Goal: Transaction & Acquisition: Purchase product/service

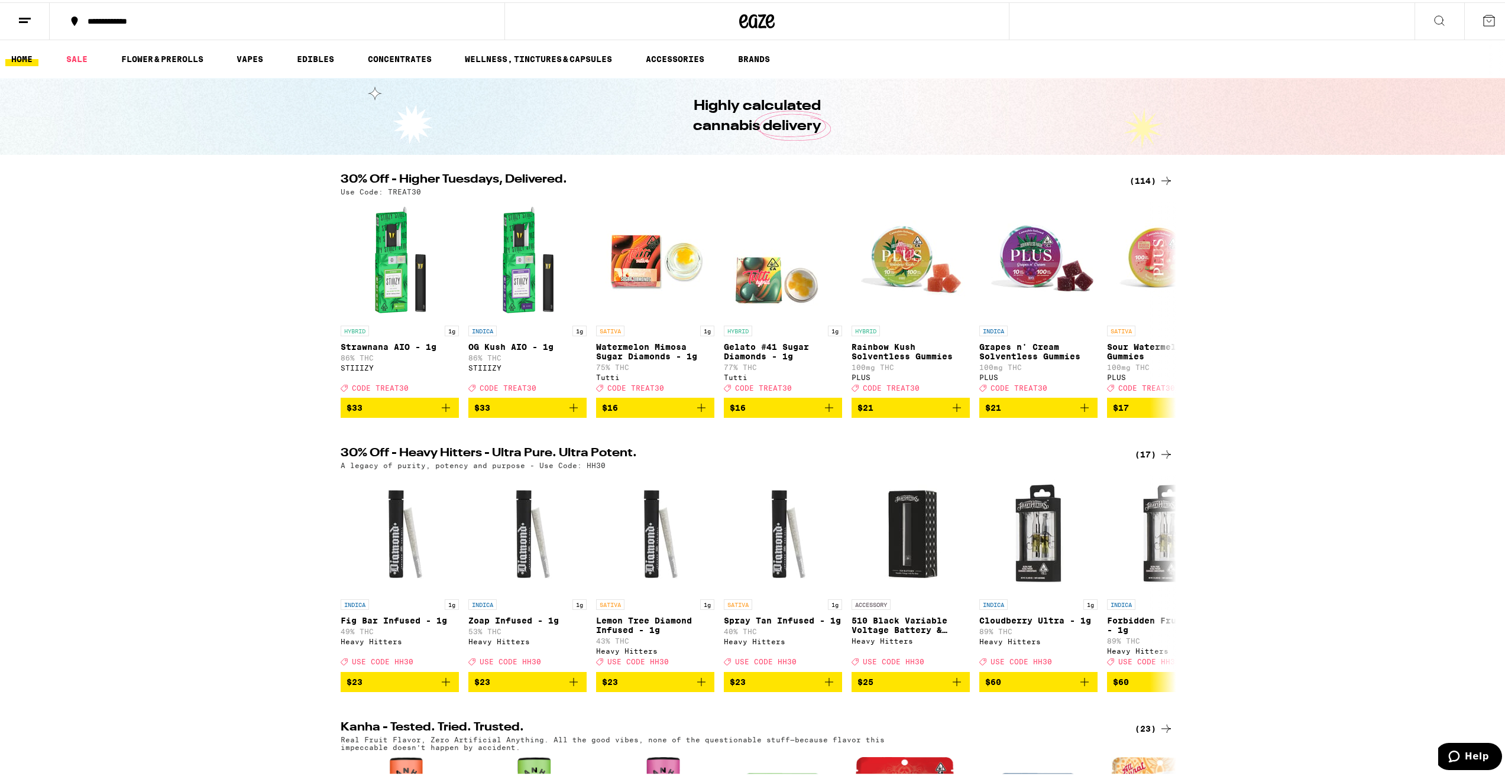
click at [1148, 176] on div "(114)" at bounding box center [1151, 178] width 44 height 14
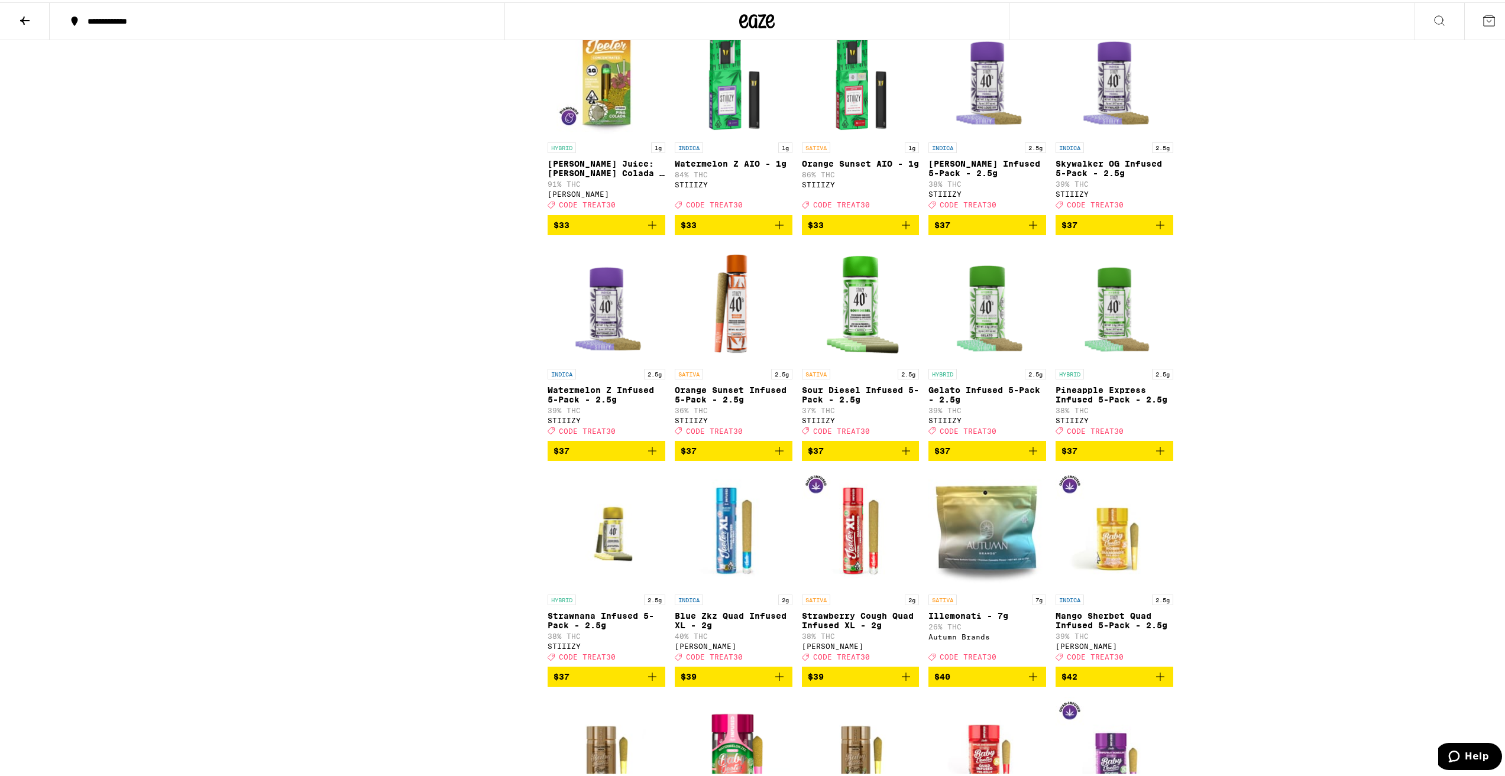
scroll to position [3784, 0]
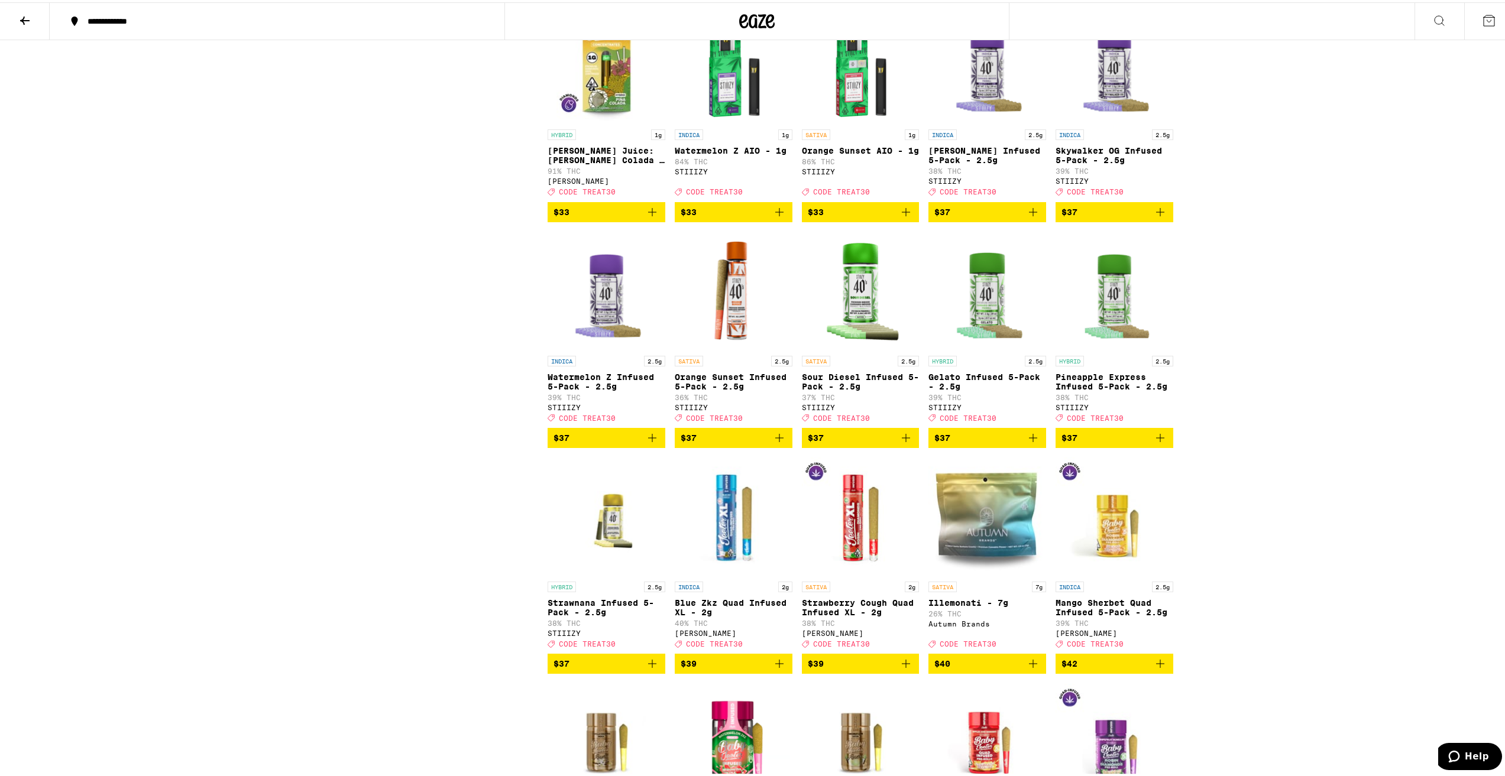
click at [1078, 217] on span "$37" at bounding box center [1114, 210] width 106 height 14
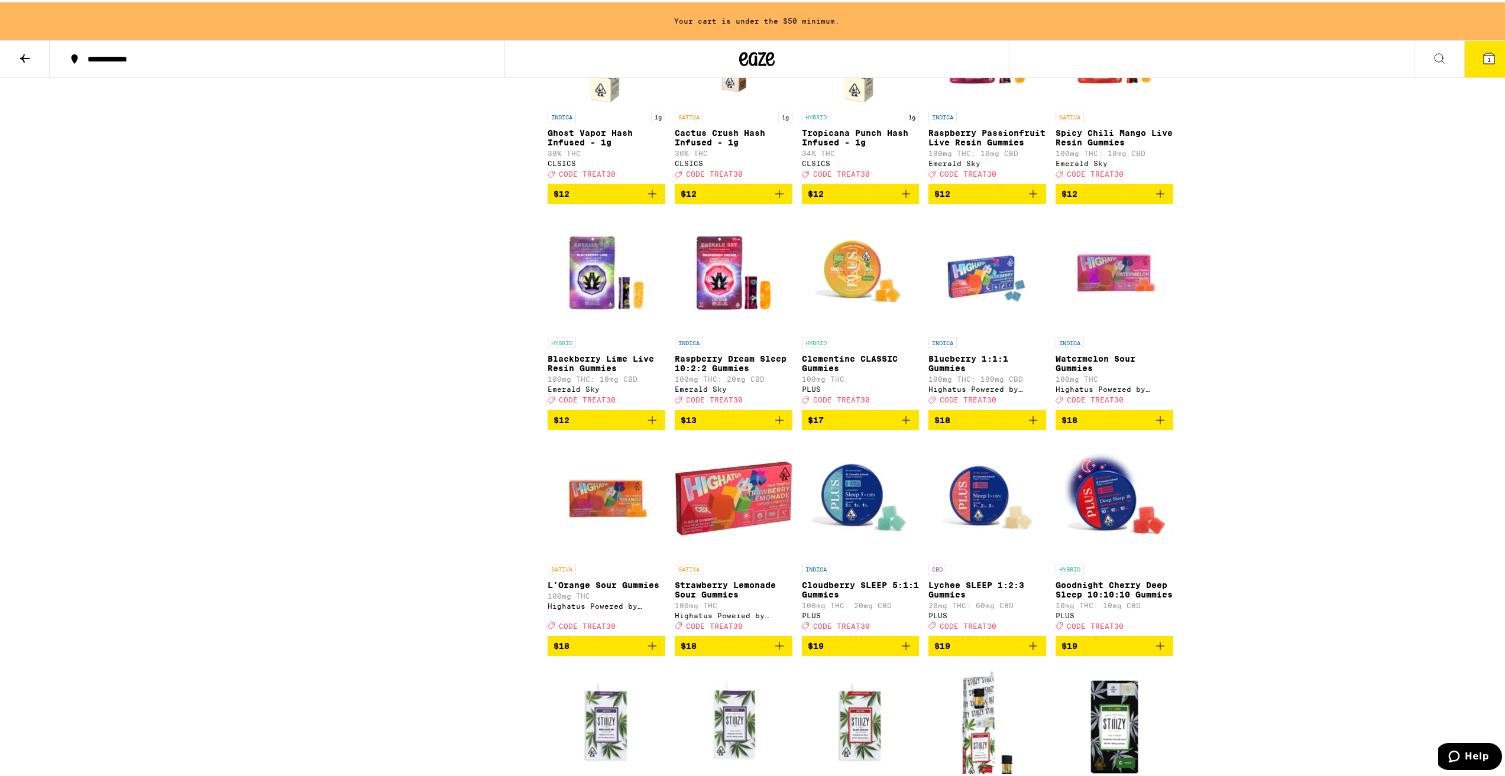
scroll to position [1122, 0]
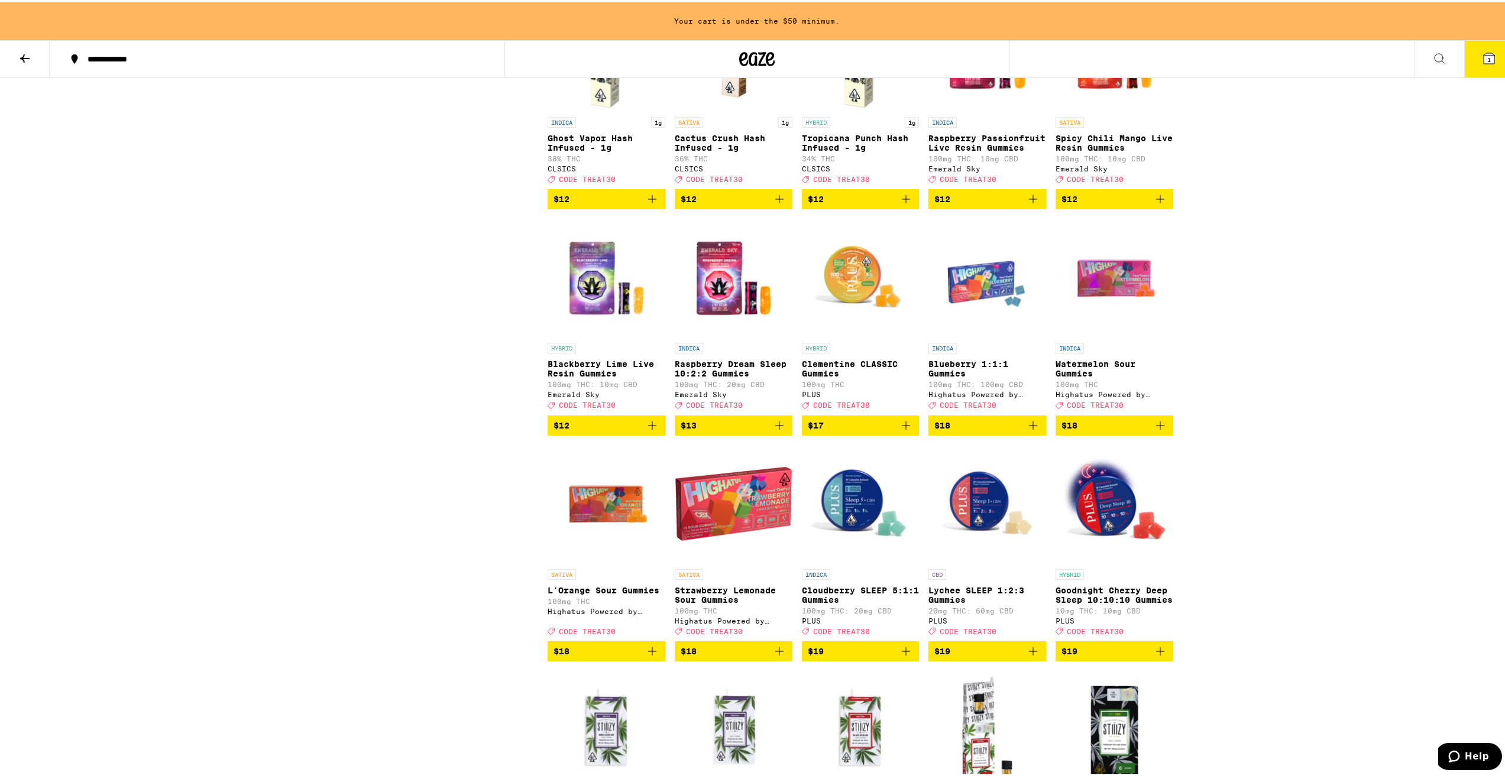
click at [28, 57] on icon at bounding box center [25, 56] width 14 height 14
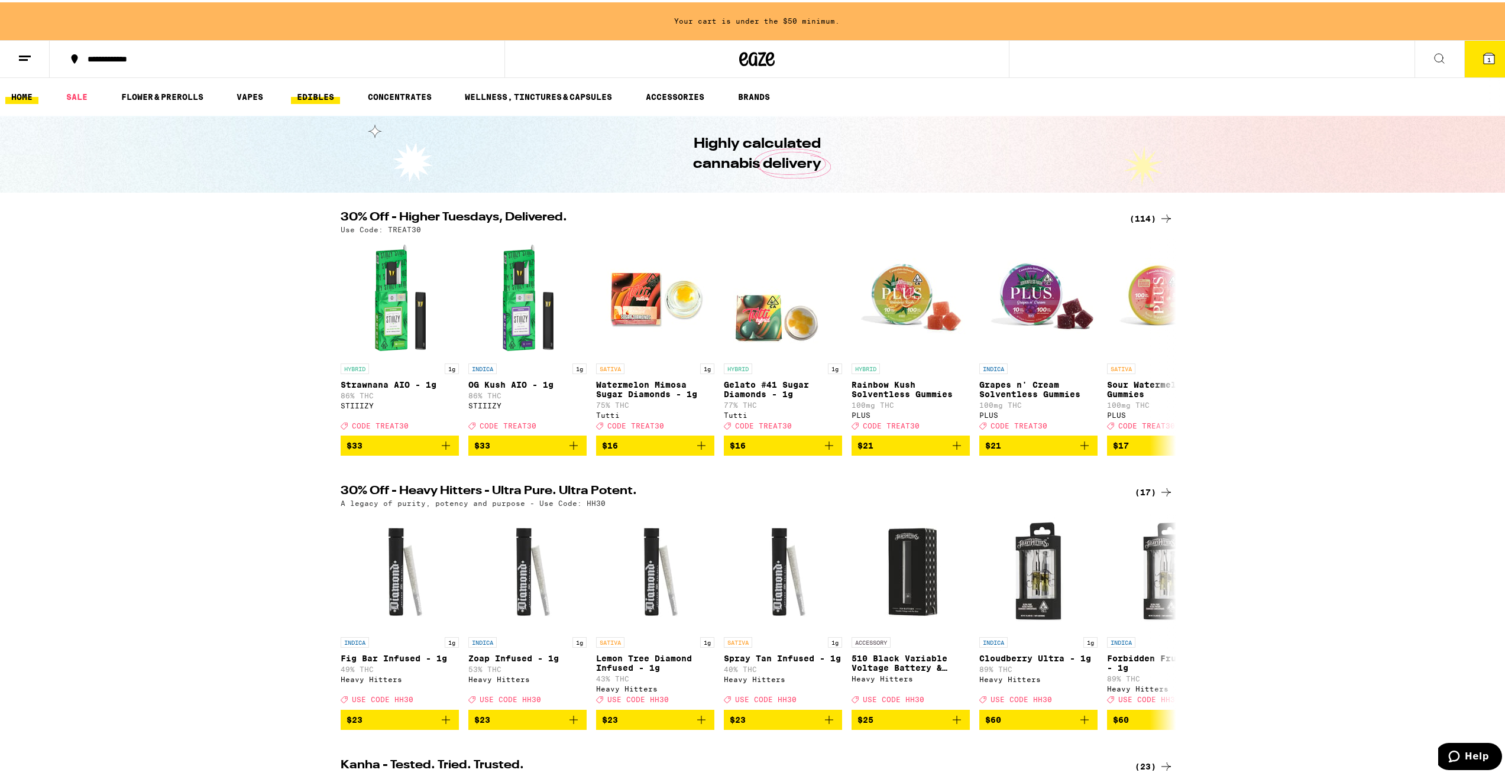
click at [328, 103] on ul "HOME SALE FLOWER & PREROLLS VAPES EDIBLES CONCENTRATES WELLNESS, TINCTURES & CA…" at bounding box center [757, 95] width 1514 height 38
click at [317, 91] on link "EDIBLES" at bounding box center [315, 95] width 49 height 14
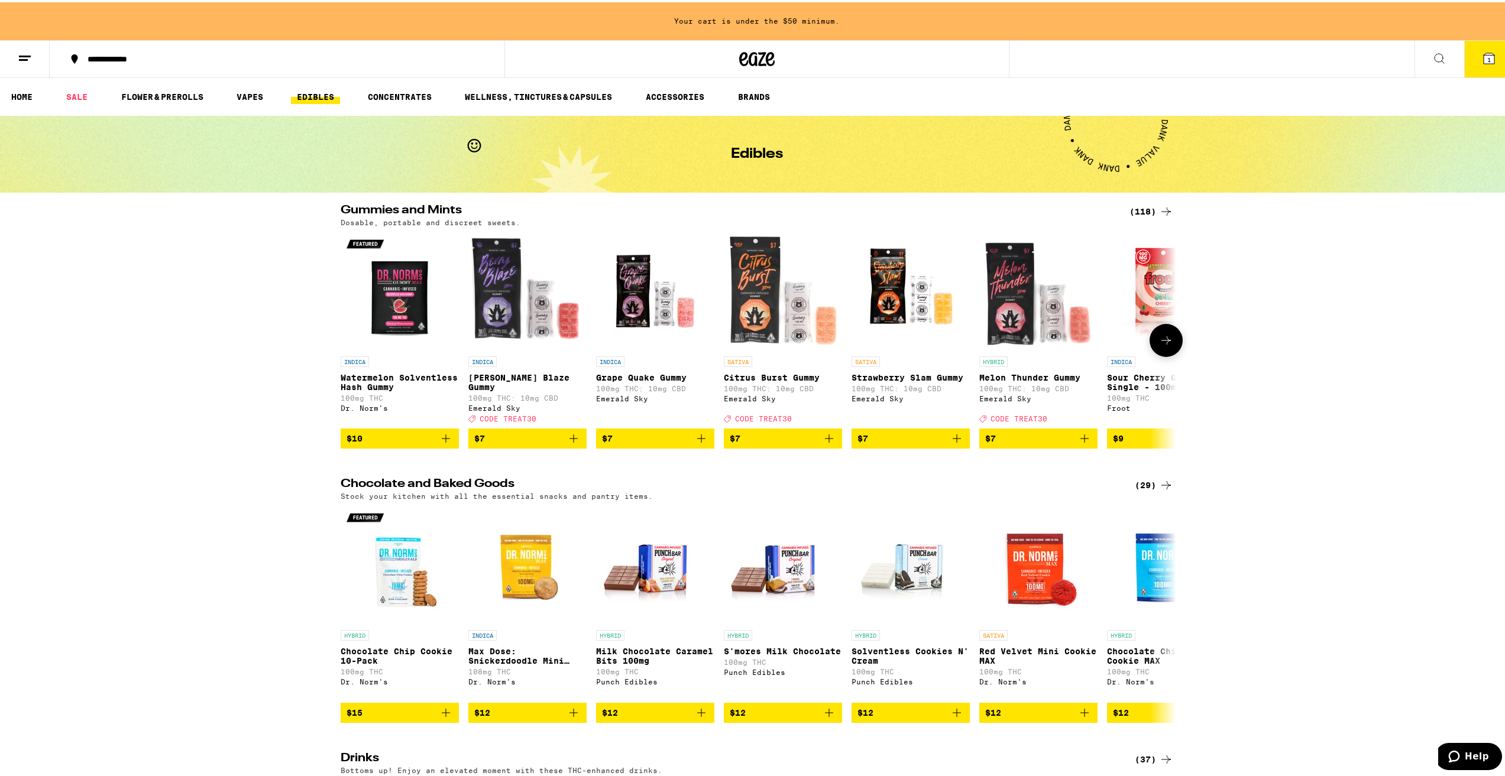
click at [407, 430] on span "$10" at bounding box center [399, 436] width 106 height 14
click at [1121, 435] on span "$9" at bounding box center [1166, 436] width 106 height 14
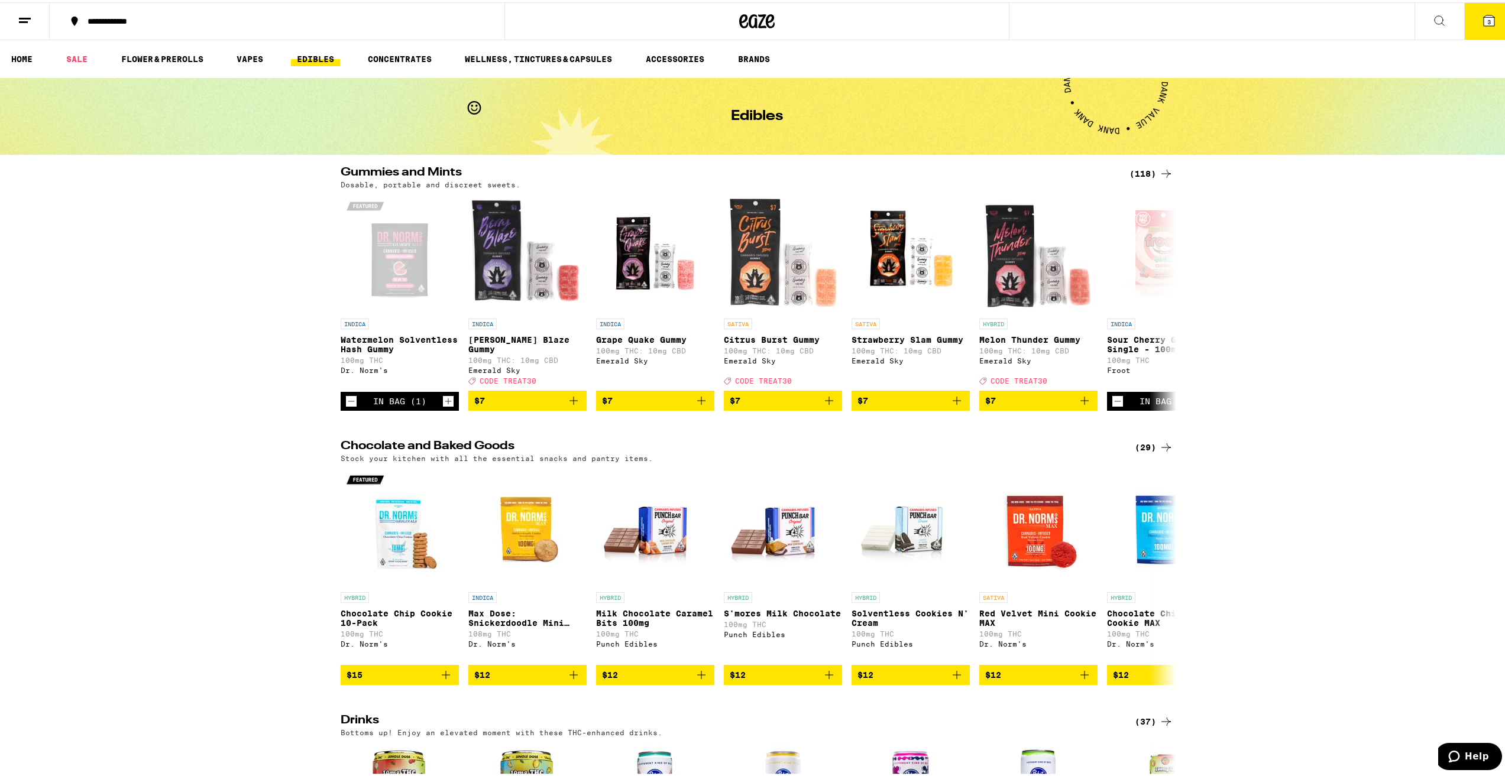
click at [1487, 17] on button "3" at bounding box center [1489, 19] width 50 height 37
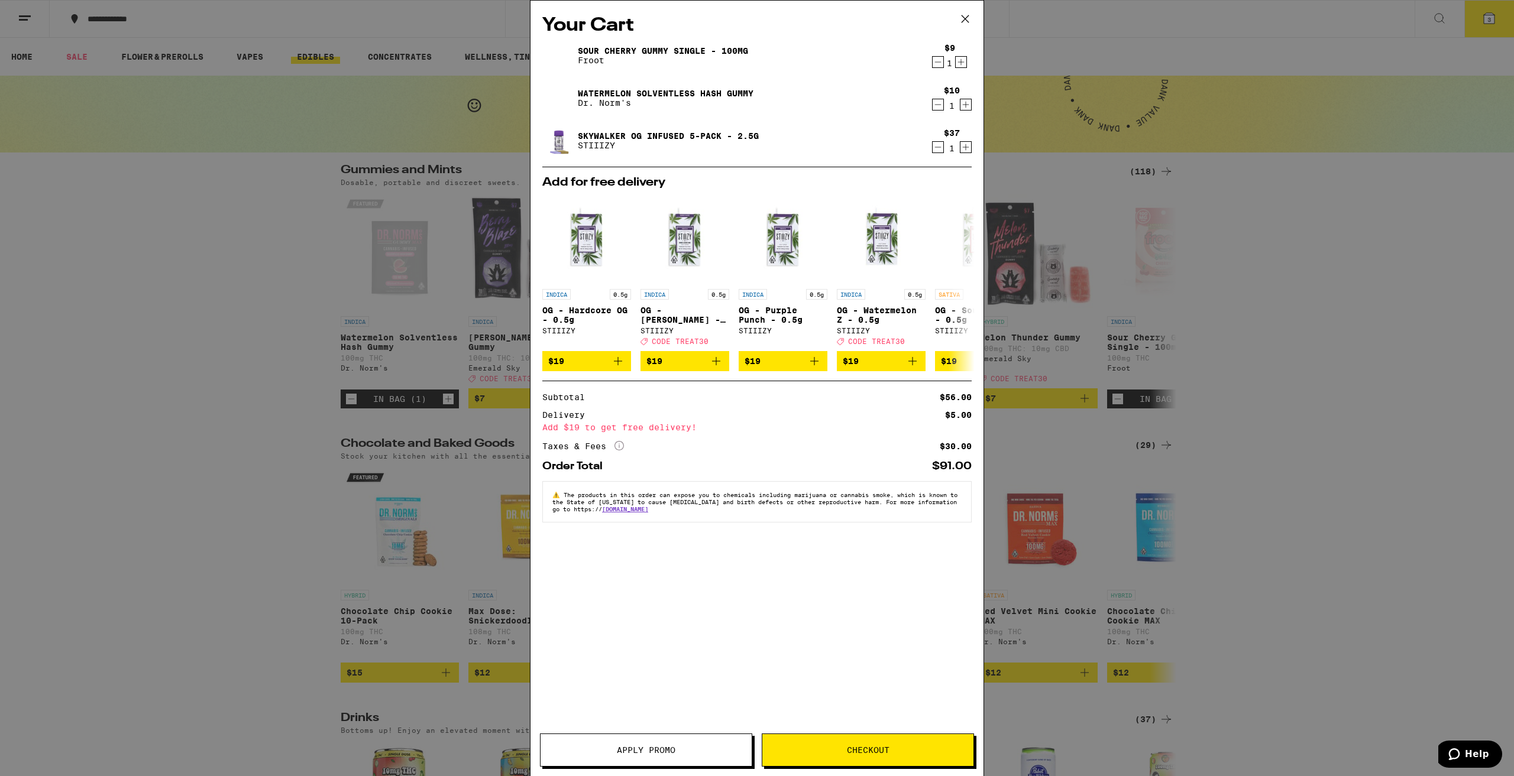
click at [861, 741] on button "Checkout" at bounding box center [868, 750] width 212 height 33
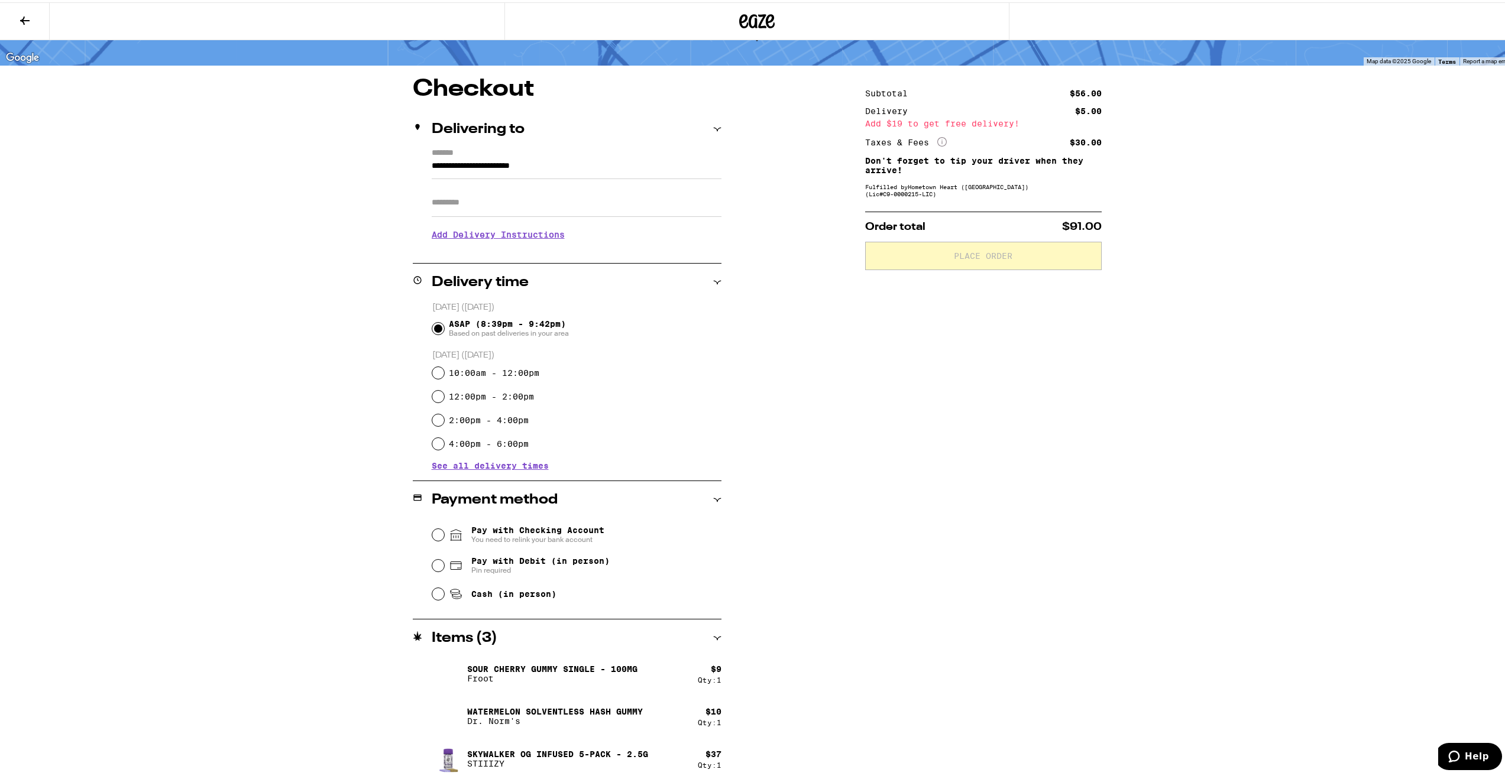
scroll to position [75, 0]
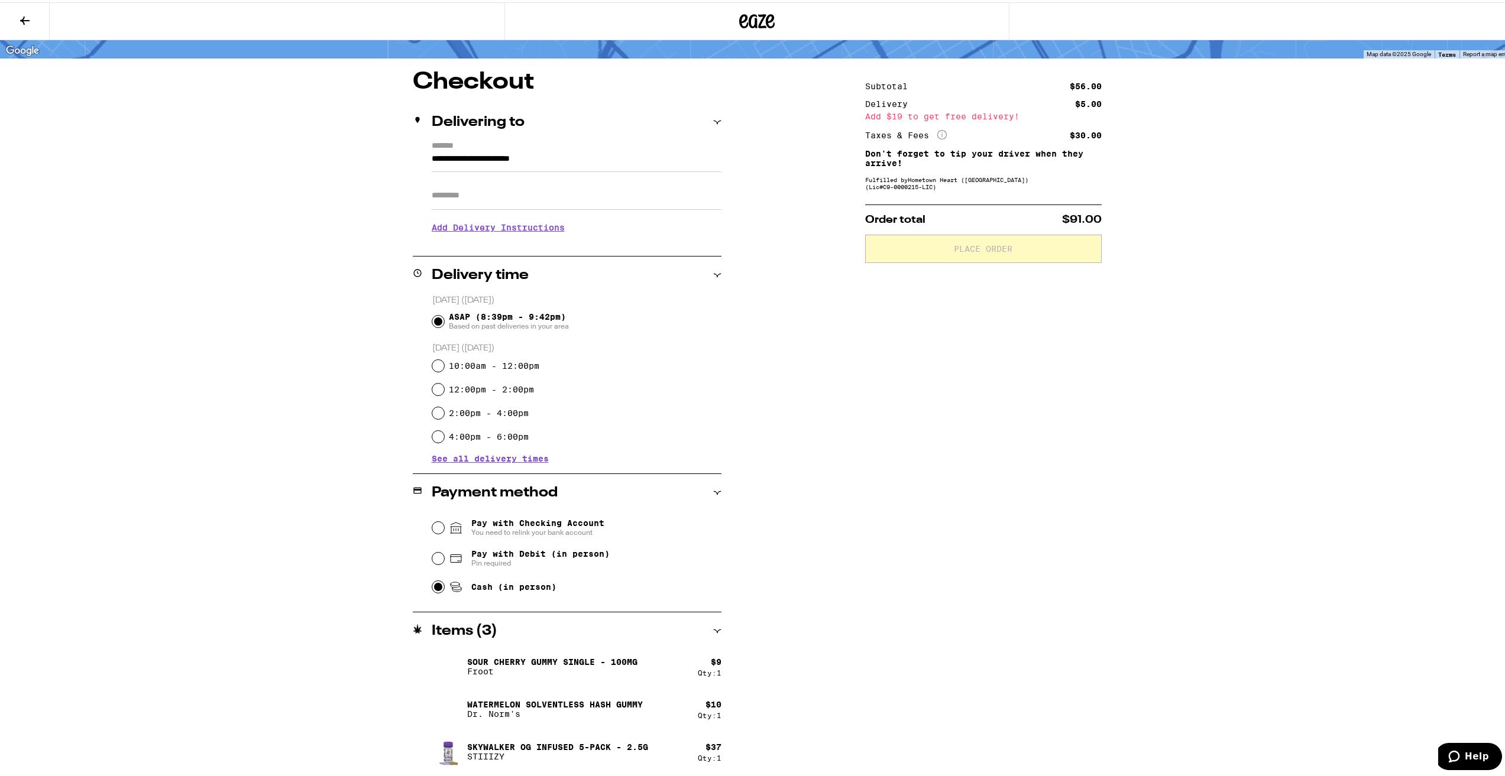
click at [432, 582] on input "Cash (in person)" at bounding box center [438, 585] width 12 height 12
radio input "true"
click at [1008, 243] on button "Place Order" at bounding box center [983, 246] width 236 height 28
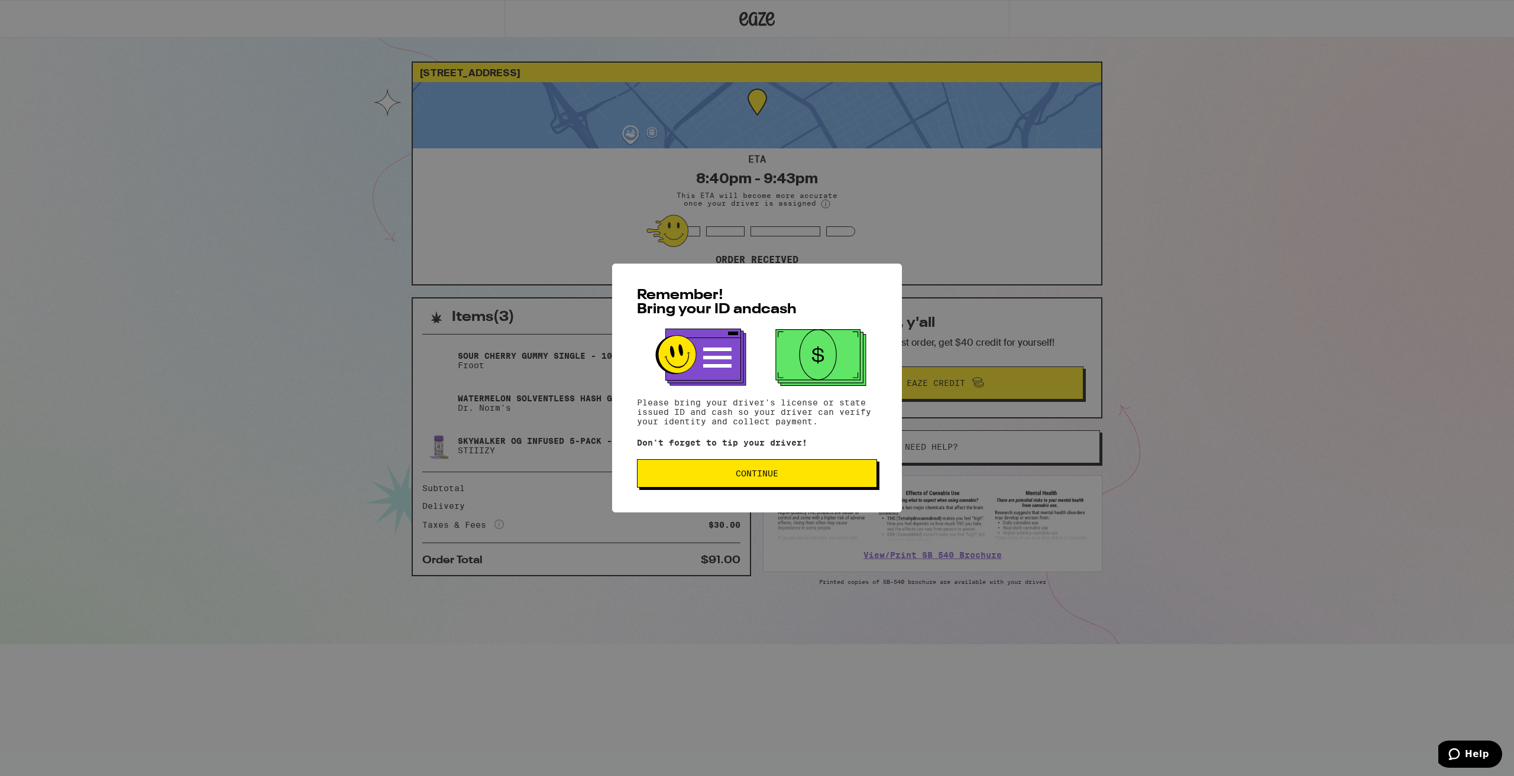
click at [792, 471] on button "Continue" at bounding box center [757, 473] width 240 height 28
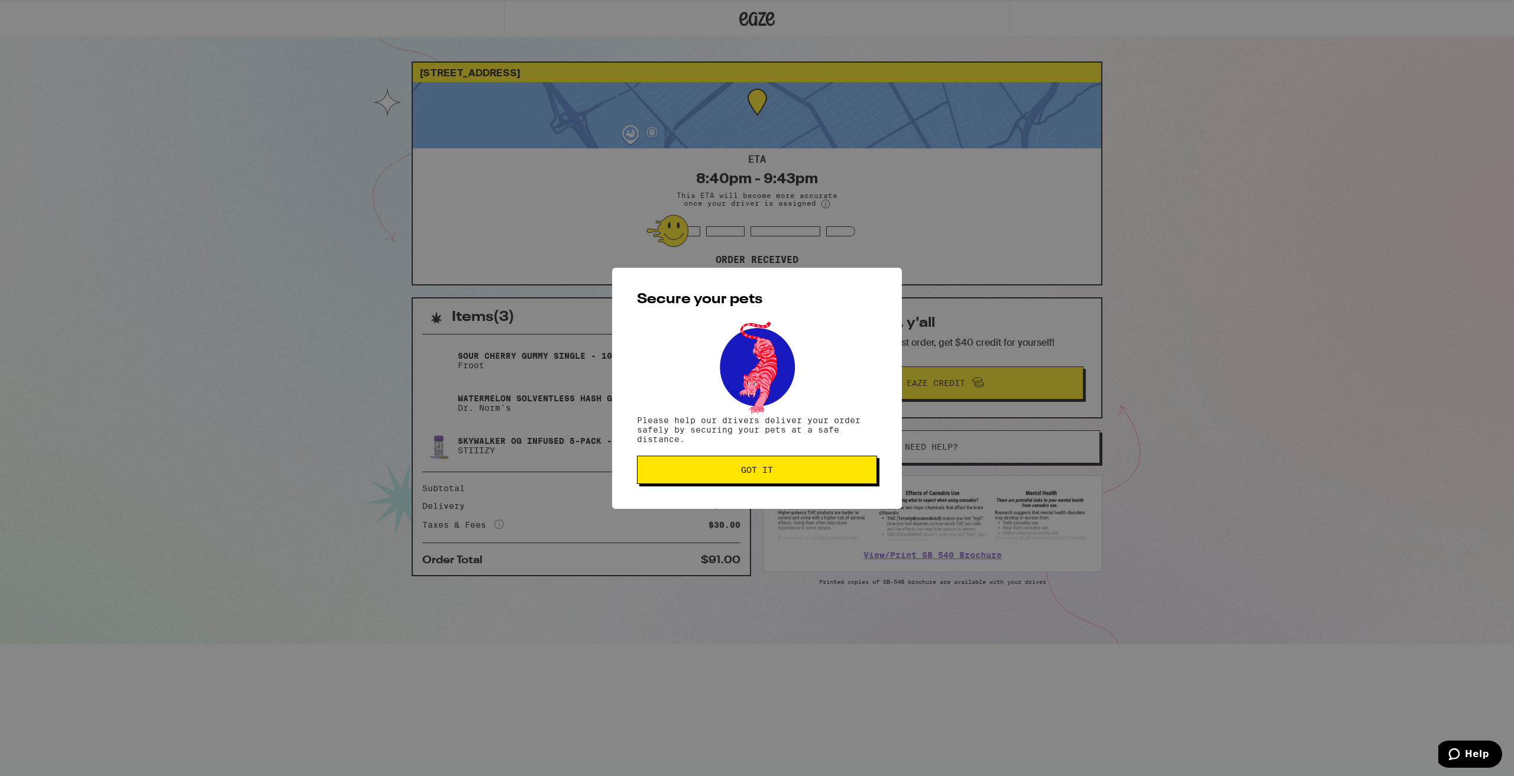
click at [812, 478] on button "Got it" at bounding box center [757, 470] width 240 height 28
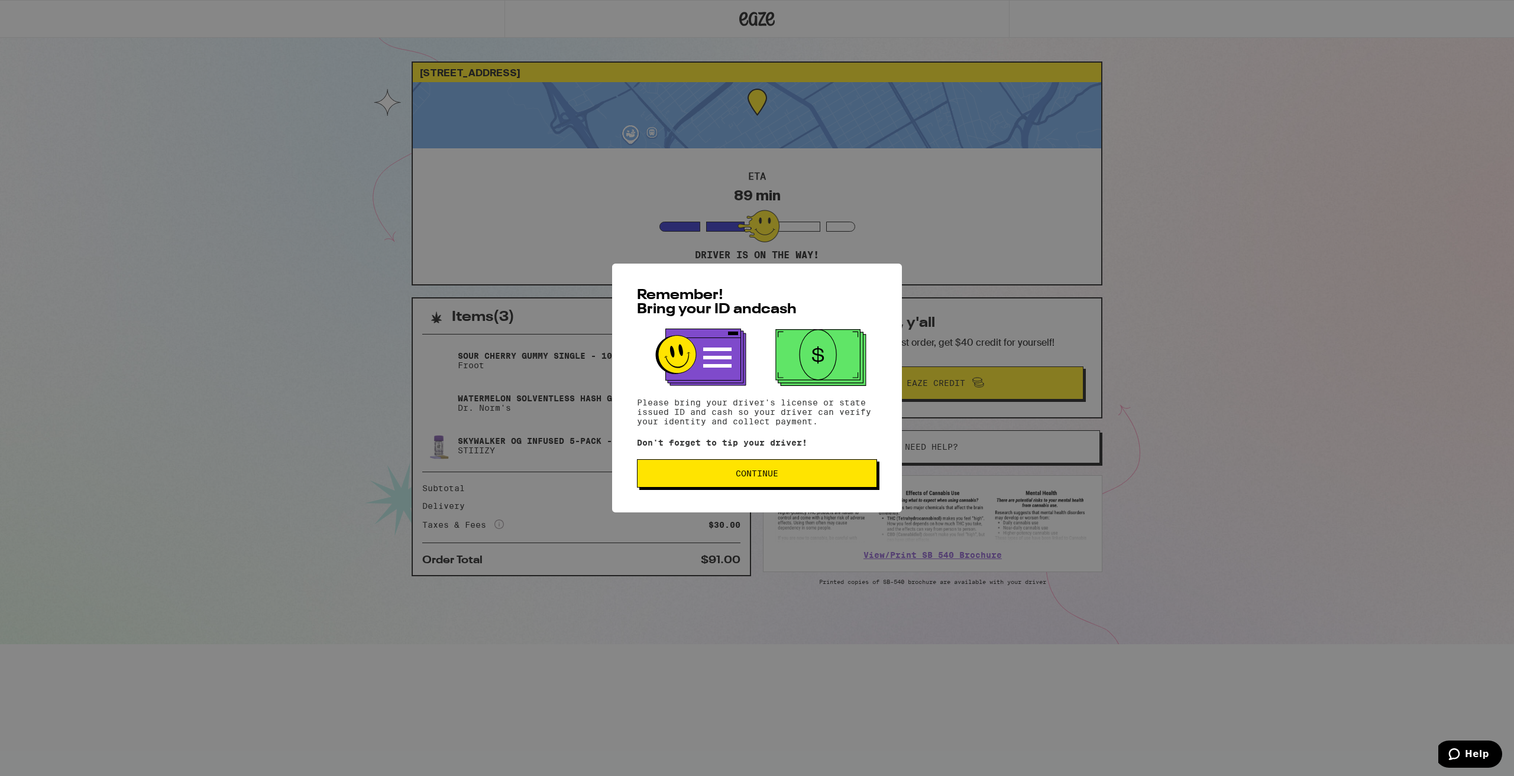
click at [750, 500] on div "Remember! Bring your ID and cash Please bring your driver's license or state is…" at bounding box center [757, 388] width 290 height 249
click at [747, 481] on button "Continue" at bounding box center [757, 473] width 240 height 28
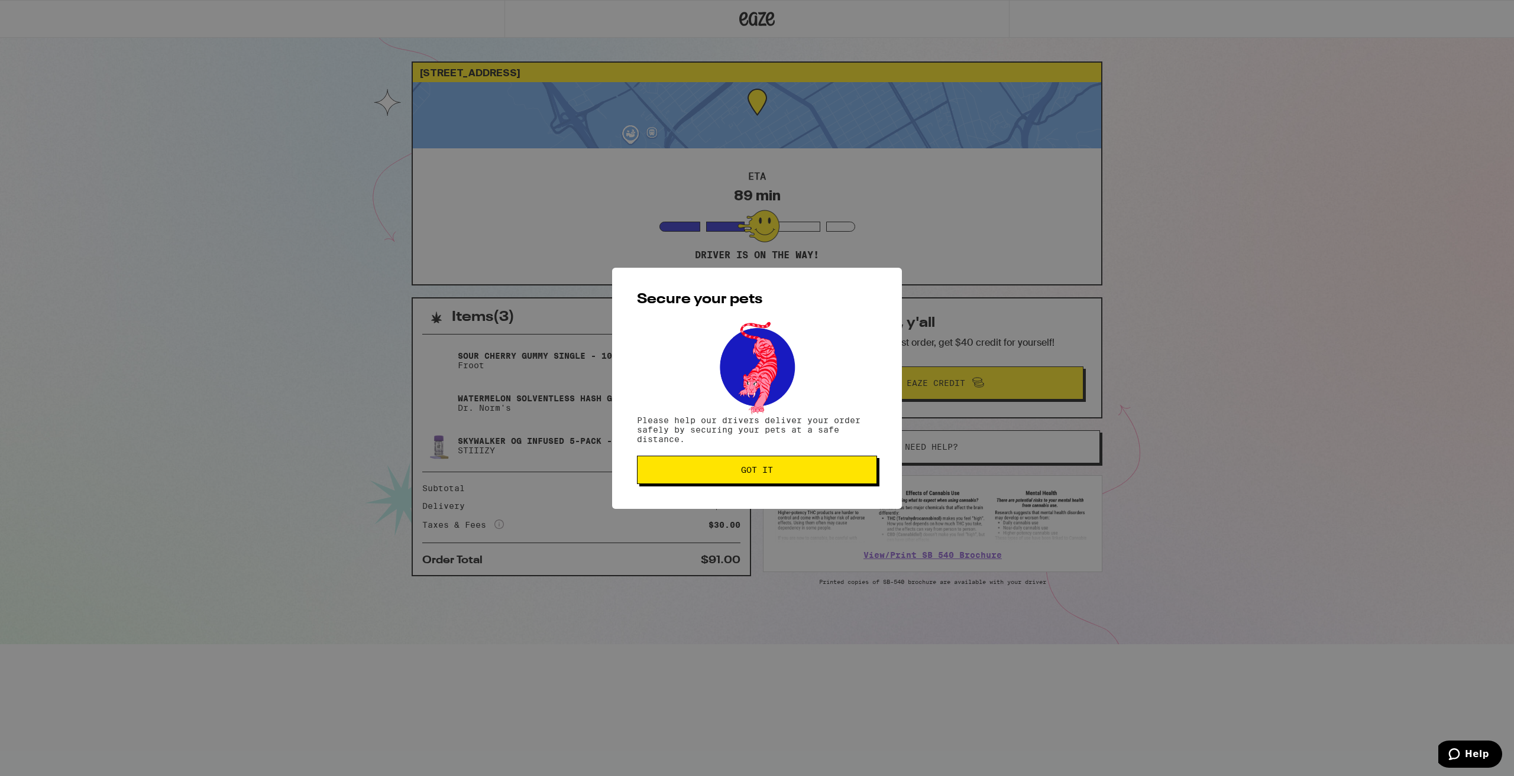
click at [718, 469] on span "Got it" at bounding box center [757, 470] width 220 height 8
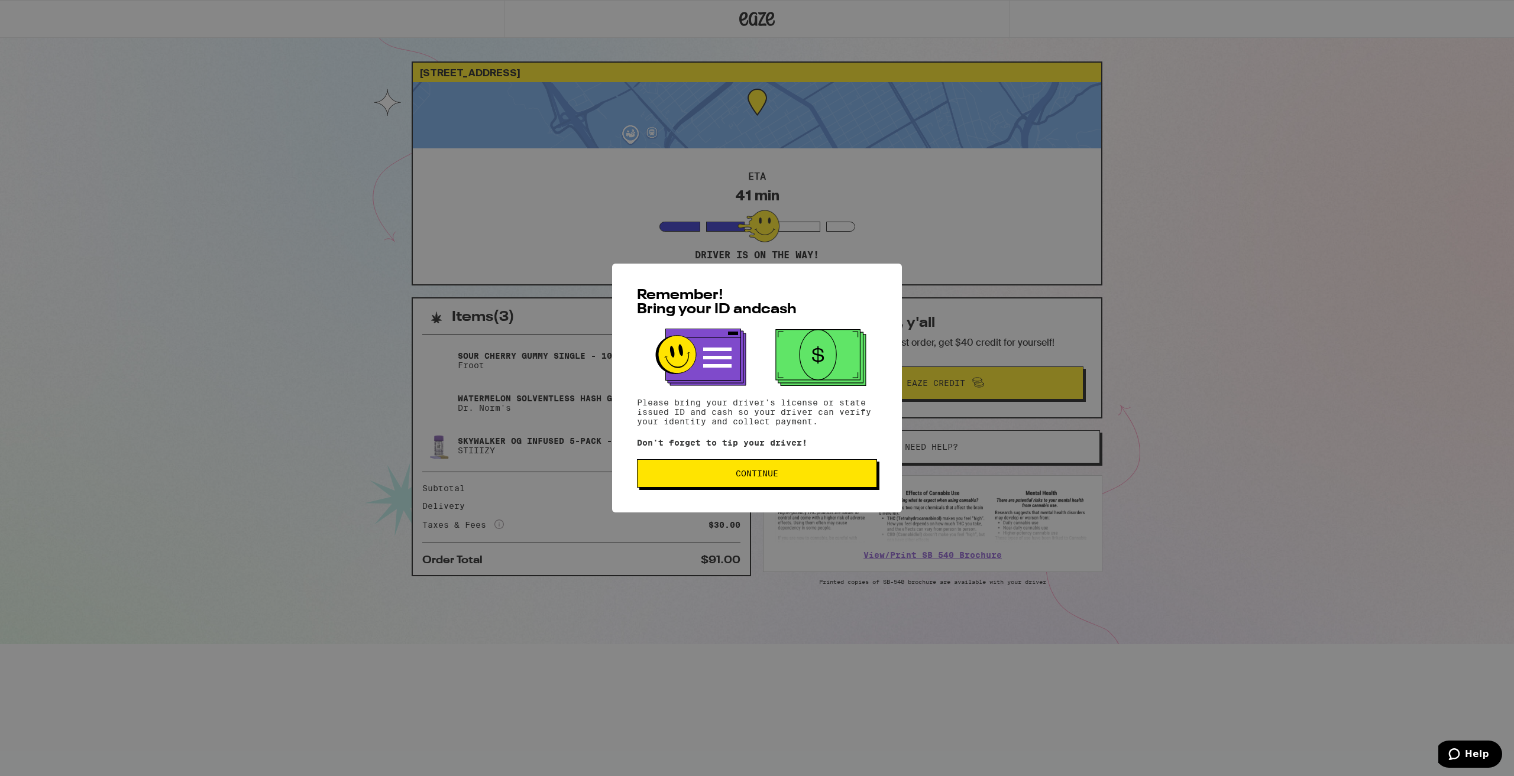
click at [822, 484] on button "Continue" at bounding box center [757, 473] width 240 height 28
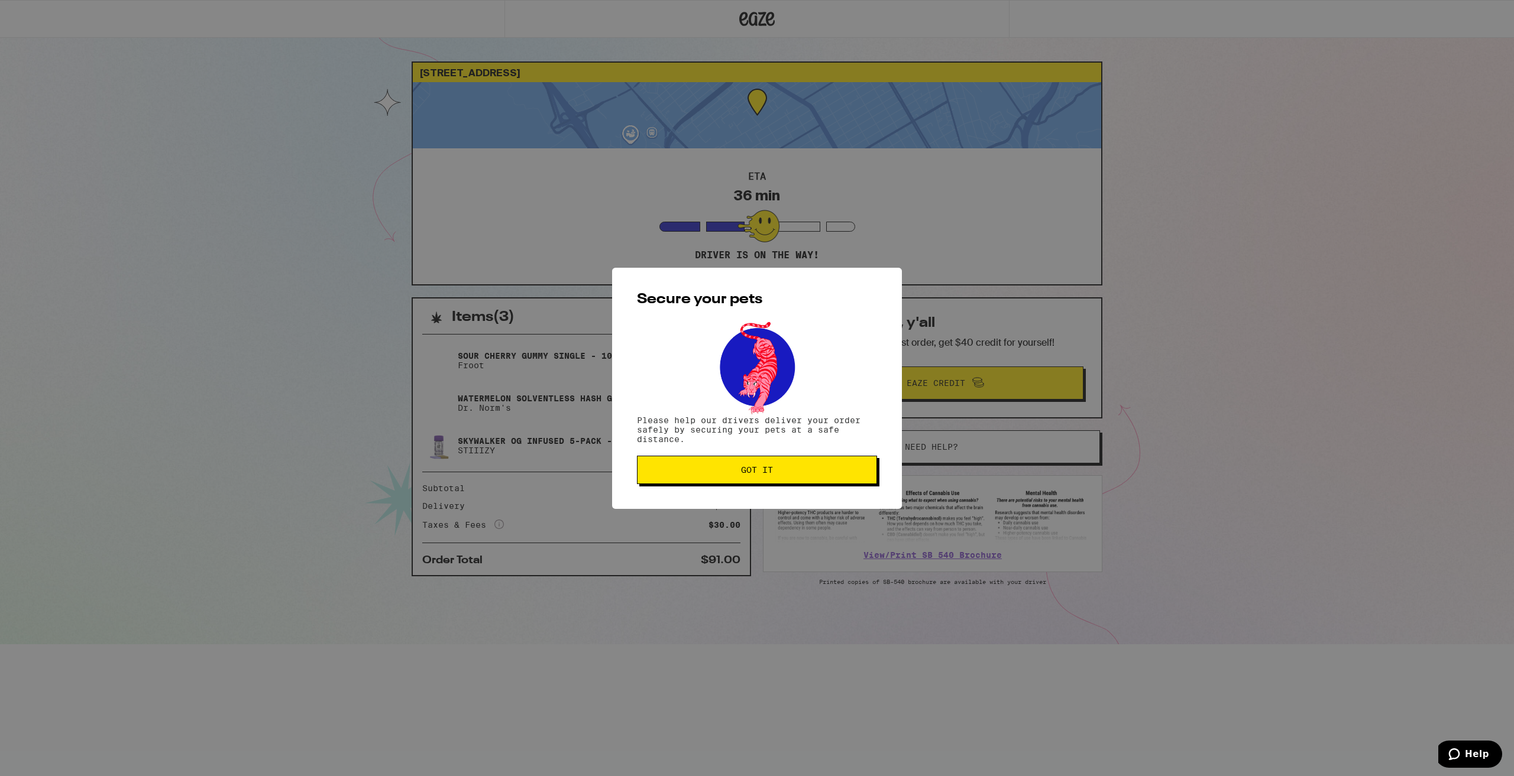
click at [821, 482] on button "Got it" at bounding box center [757, 470] width 240 height 28
